Goal: Transaction & Acquisition: Purchase product/service

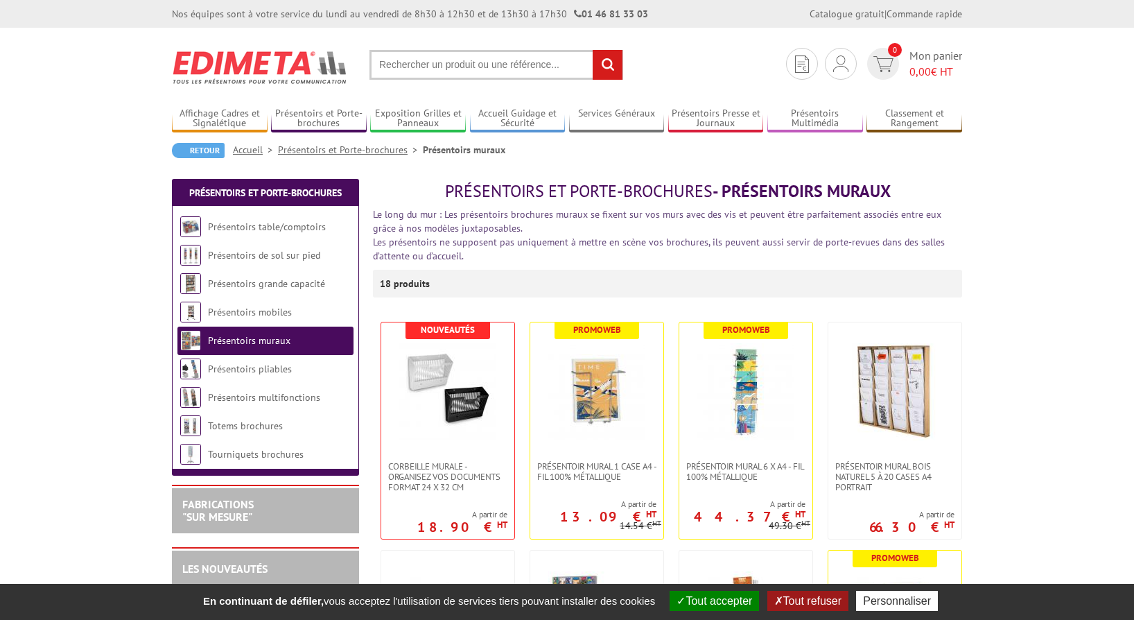
click at [420, 73] on input "text" at bounding box center [497, 65] width 254 height 30
click at [418, 62] on input "text" at bounding box center [497, 65] width 254 height 30
type input "grill carte postale"
click at [607, 64] on input "rechercher" at bounding box center [608, 65] width 30 height 30
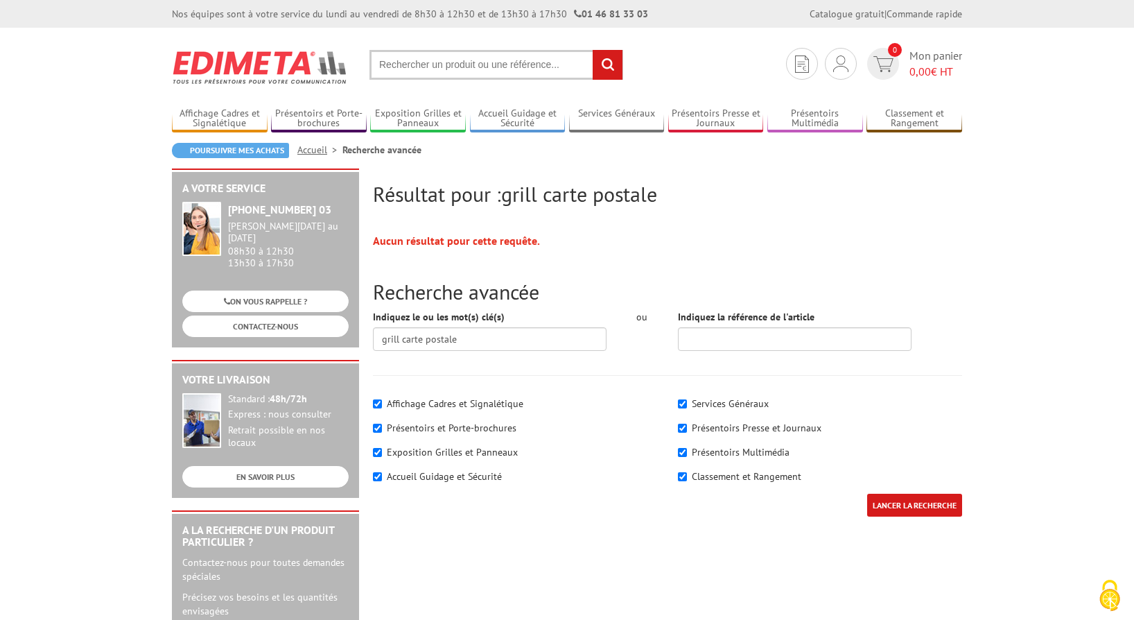
click at [386, 67] on input "text" at bounding box center [497, 65] width 254 height 30
type input "carte postale"
click at [607, 64] on input "rechercher" at bounding box center [608, 65] width 30 height 30
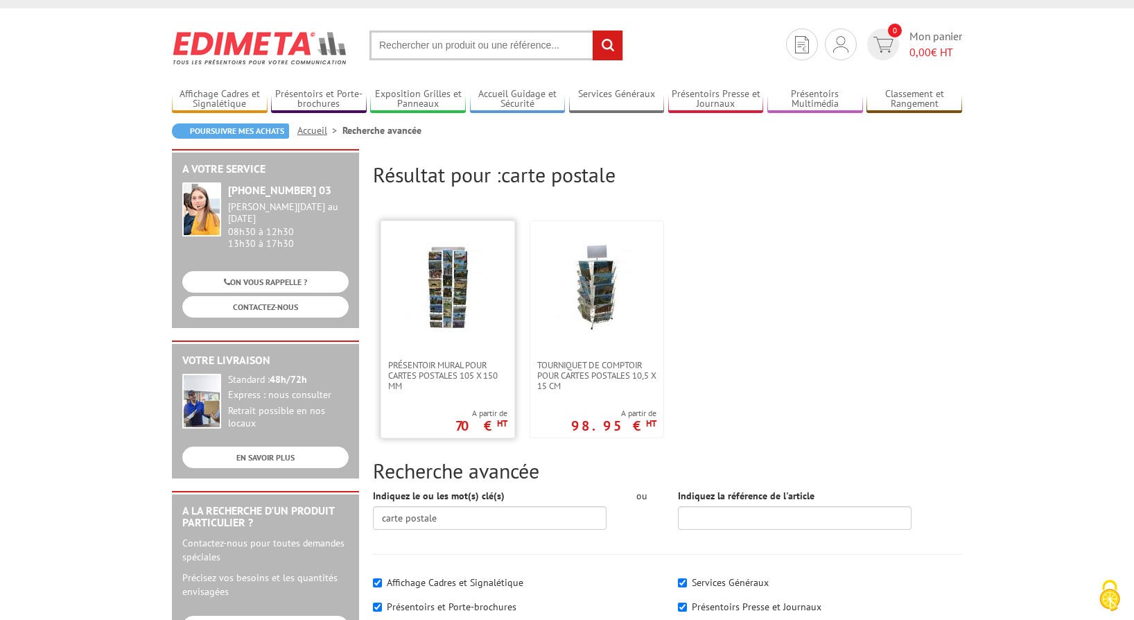
scroll to position [22, 0]
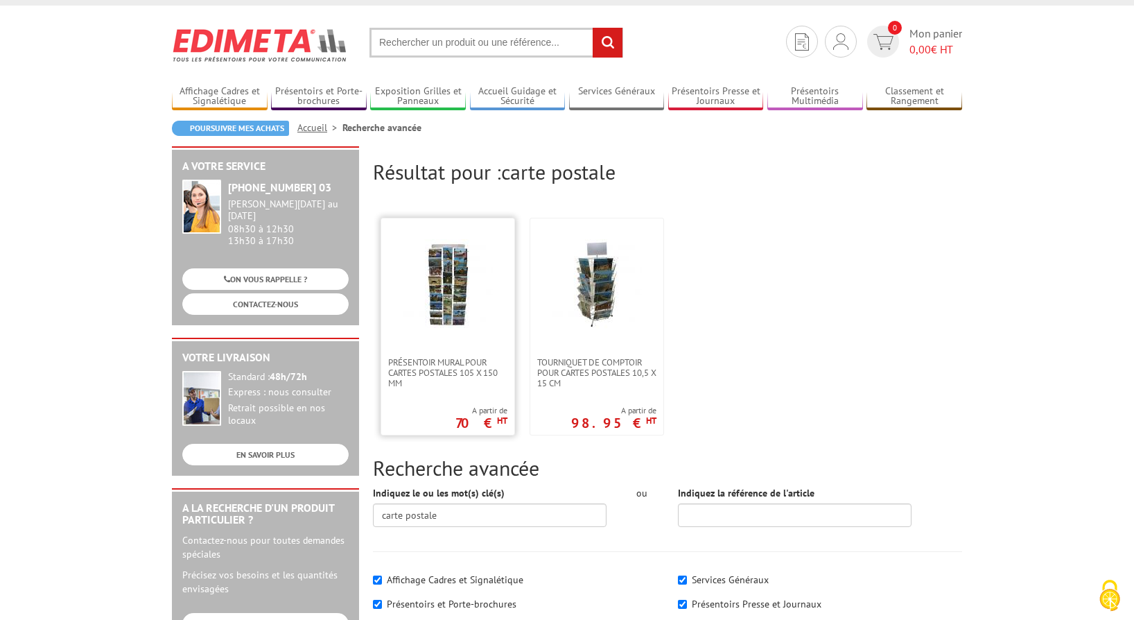
click at [452, 279] on img at bounding box center [448, 284] width 90 height 90
